Goal: Register for event/course

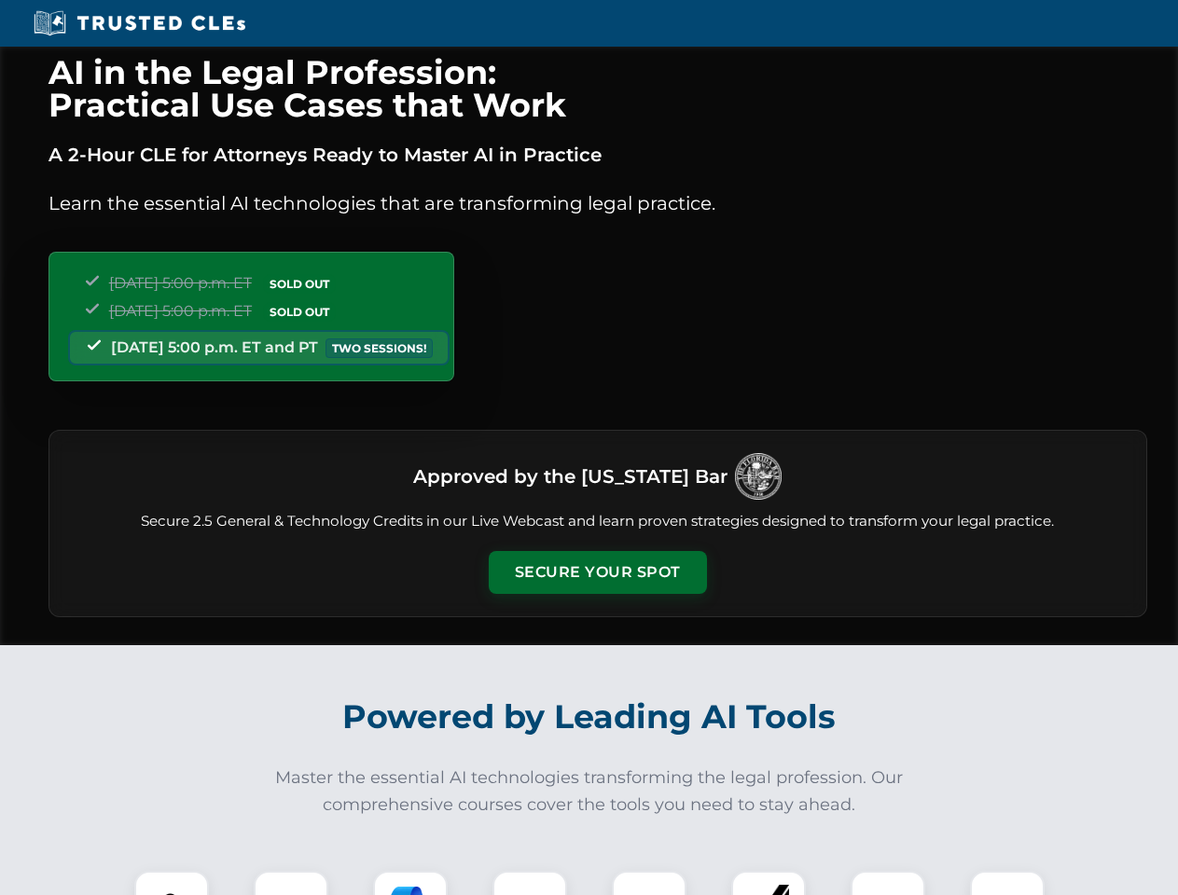
click at [597, 573] on button "Secure Your Spot" at bounding box center [598, 572] width 218 height 43
click at [172, 883] on img at bounding box center [172, 908] width 54 height 54
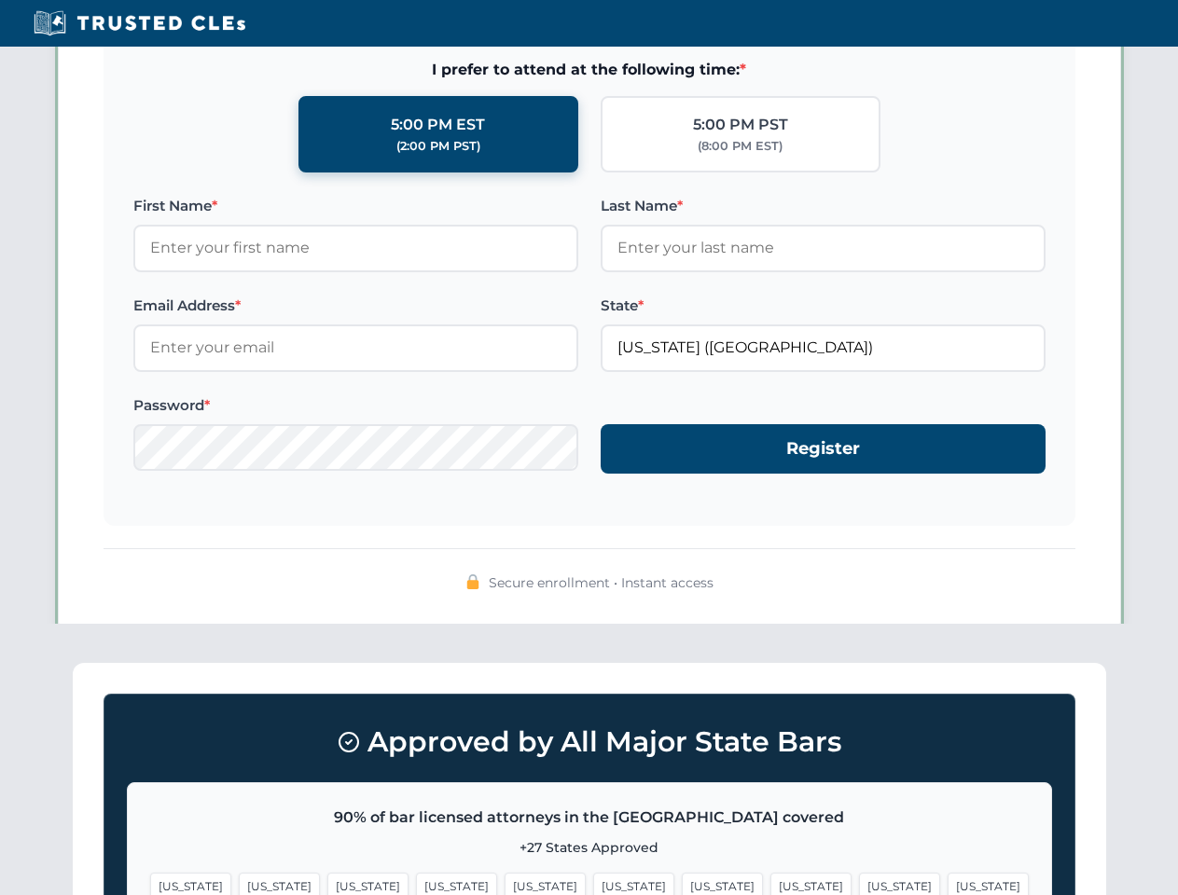
click at [682, 883] on span "[US_STATE]" at bounding box center [722, 886] width 81 height 27
click at [859, 883] on span "[US_STATE]" at bounding box center [899, 886] width 81 height 27
